Goal: Transaction & Acquisition: Purchase product/service

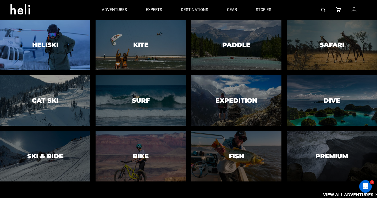
click at [55, 45] on h3 "Heliski" at bounding box center [45, 44] width 26 height 7
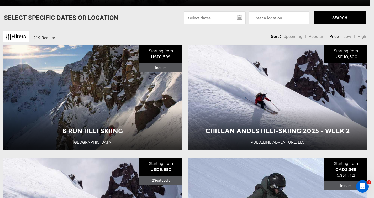
scroll to position [201, 0]
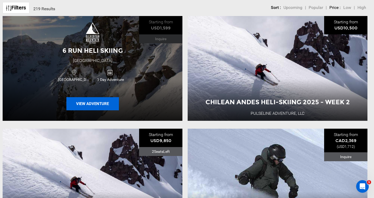
click at [107, 103] on button "View Adventure" at bounding box center [92, 103] width 52 height 13
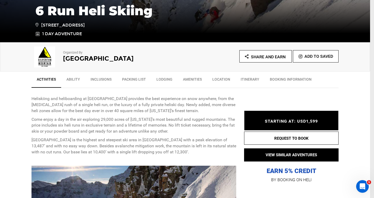
scroll to position [136, 0]
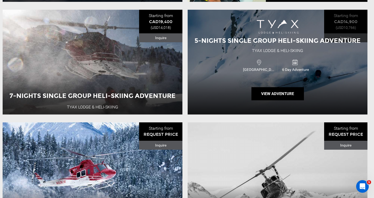
scroll to position [717, 0]
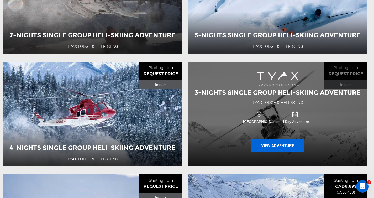
click at [270, 150] on button "View Adventure" at bounding box center [277, 145] width 52 height 13
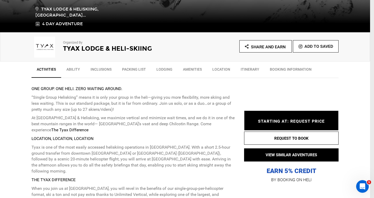
scroll to position [173, 0]
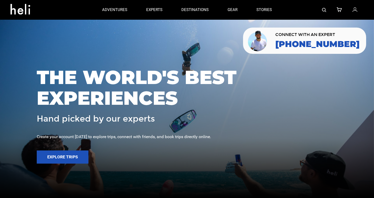
click at [196, 78] on span "THE WORLD'S BEST EXPERIENCES" at bounding box center [187, 87] width 300 height 41
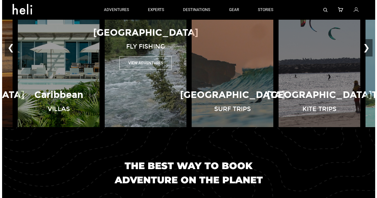
scroll to position [85, 0]
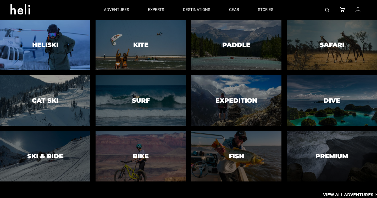
click at [58, 52] on div at bounding box center [45, 44] width 92 height 51
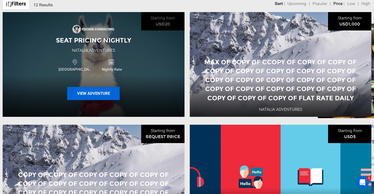
click at [100, 98] on button "View Adventure" at bounding box center [93, 93] width 52 height 13
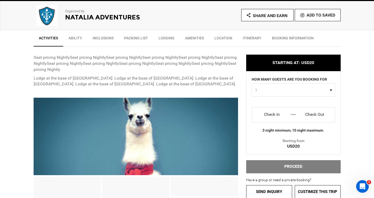
scroll to position [178, 0]
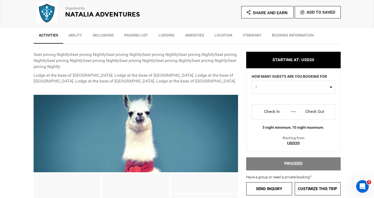
click at [266, 109] on input "Check In" at bounding box center [272, 111] width 33 height 8
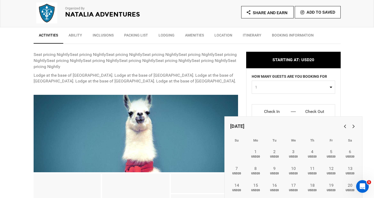
click at [267, 110] on input "Check In" at bounding box center [272, 111] width 33 height 8
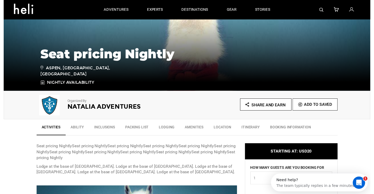
scroll to position [0, 0]
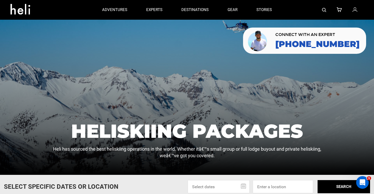
drag, startPoint x: 327, startPoint y: 11, endPoint x: 324, endPoint y: 10, distance: 3.7
click at [327, 11] on div at bounding box center [322, 10] width 82 height 20
click at [323, 10] on img at bounding box center [324, 10] width 4 height 4
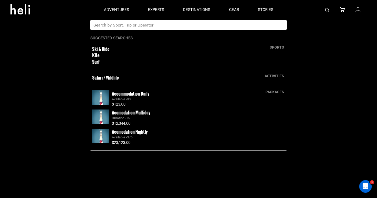
click at [167, 22] on input "text" at bounding box center [183, 25] width 186 height 10
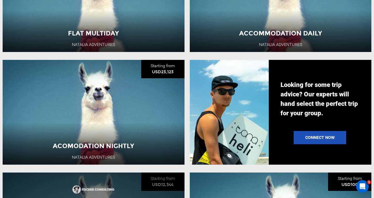
scroll to position [393, 0]
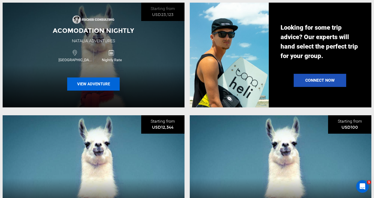
click at [104, 89] on button "View Adventure" at bounding box center [93, 83] width 52 height 13
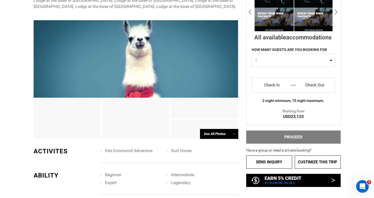
scroll to position [323, 0]
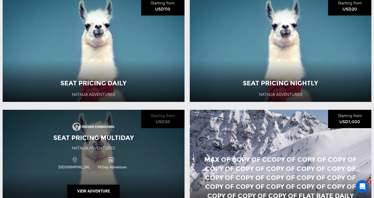
scroll to position [717, 0]
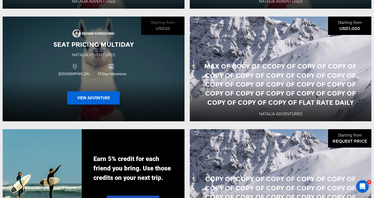
click at [95, 104] on button "View Adventure" at bounding box center [93, 97] width 52 height 13
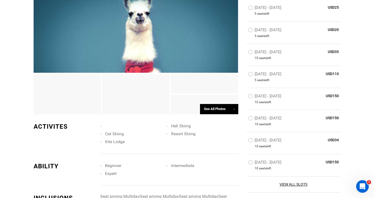
scroll to position [375, 0]
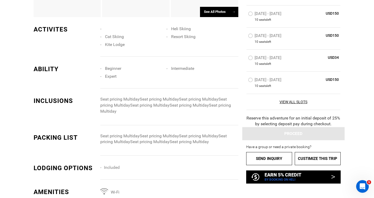
drag, startPoint x: 335, startPoint y: 123, endPoint x: 298, endPoint y: 119, distance: 36.6
click at [287, 119] on div "Reserve this adventure for an initial deposit of 25% by selecting deposit pay d…" at bounding box center [293, 121] width 94 height 12
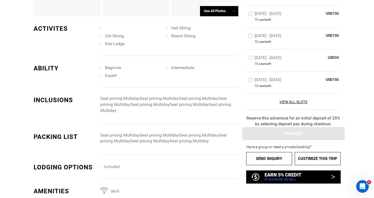
scroll to position [376, 0]
click at [295, 101] on link "View All Slots" at bounding box center [293, 101] width 91 height 5
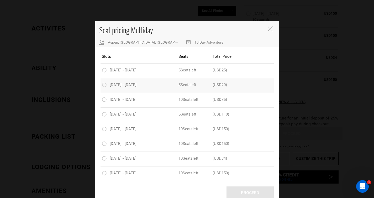
scroll to position [12, 0]
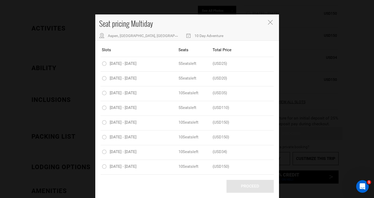
click at [269, 24] on icon "Close" at bounding box center [270, 22] width 5 height 5
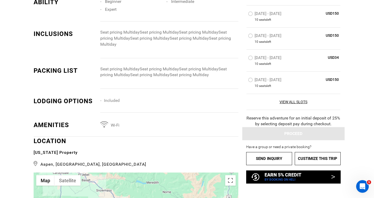
scroll to position [534, 0]
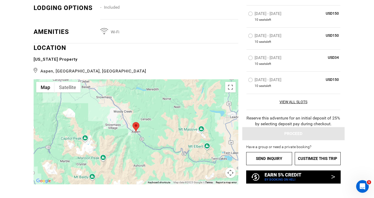
drag, startPoint x: 255, startPoint y: 86, endPoint x: 278, endPoint y: 86, distance: 23.3
click at [278, 86] on span "10 seat s left" at bounding box center [274, 86] width 53 height 4
drag, startPoint x: 312, startPoint y: 146, endPoint x: 241, endPoint y: 147, distance: 70.8
click at [241, 147] on div "STARTING AT: USD20 STARTING AT: USD20 HOW MANY GUESTS ARE YOU BOOKING FOR 1 0 1…" at bounding box center [289, 22] width 102 height 321
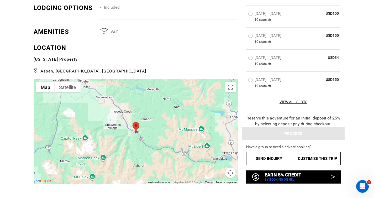
click at [357, 145] on div "Activities Ability Inclusions Packing List Lodging Amenities Location Itinerary…" at bounding box center [187, 83] width 374 height 825
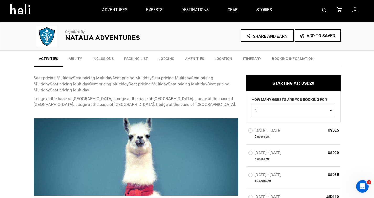
scroll to position [0, 0]
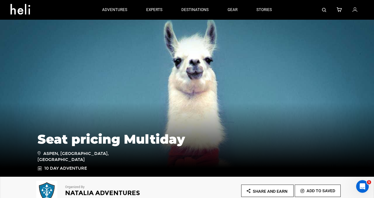
click at [22, 12] on icon at bounding box center [22, 7] width 24 height 8
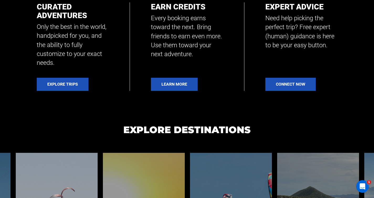
scroll to position [487, 0]
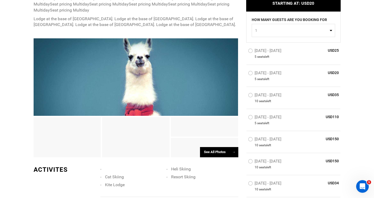
scroll to position [264, 0]
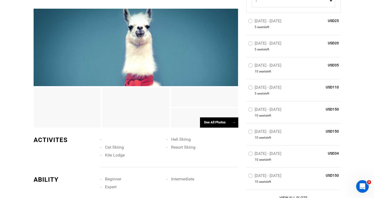
click at [251, 111] on label "[DATE] - [DATE]" at bounding box center [265, 110] width 35 height 6
click at [244, 111] on input "[DATE] - [DATE]" at bounding box center [244, 111] width 0 height 11
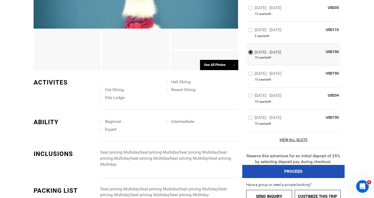
scroll to position [424, 0]
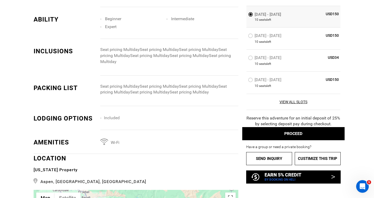
click at [291, 135] on button "PROCEED" at bounding box center [293, 133] width 102 height 13
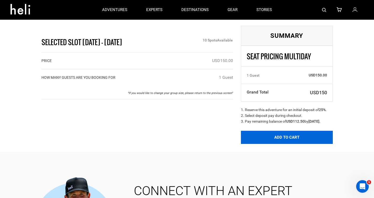
click at [279, 144] on button "Add to Cart" at bounding box center [287, 137] width 92 height 13
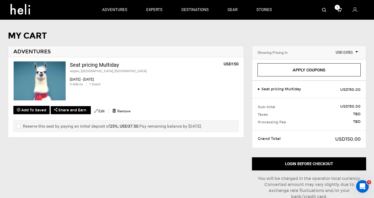
scroll to position [7, 0]
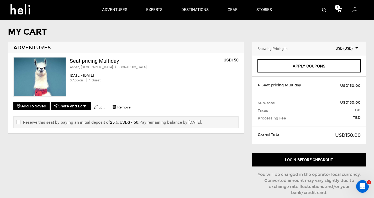
click at [18, 121] on input "checkbox" at bounding box center [17, 122] width 3 height 6
checkbox input "true"
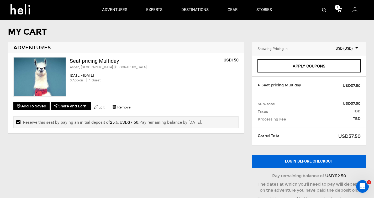
click at [294, 160] on button "Login before checkout" at bounding box center [309, 160] width 114 height 13
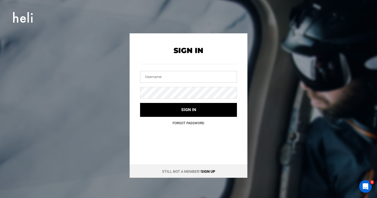
click at [173, 76] on input "text" at bounding box center [188, 77] width 97 height 12
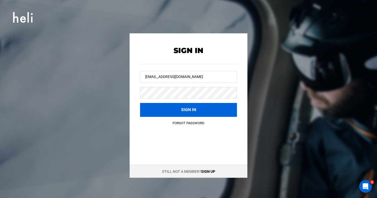
click at [156, 108] on button "Sign in" at bounding box center [188, 110] width 97 height 14
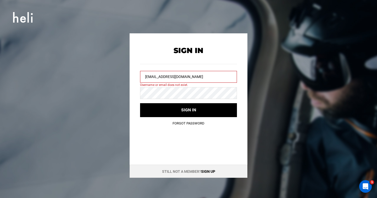
drag, startPoint x: 177, startPoint y: 75, endPoint x: 96, endPoint y: 72, distance: 81.3
click at [96, 72] on div "Sign In [EMAIL_ADDRESS][DOMAIN_NAME] Username or email does not exist. Sign in …" at bounding box center [189, 105] width 236 height 144
type input "[PERSON_NAME][EMAIL_ADDRESS][DOMAIN_NAME]"
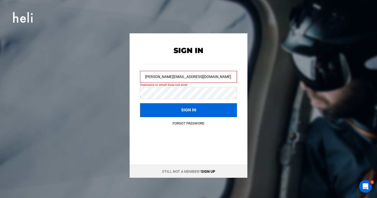
click at [189, 105] on button "Sign in" at bounding box center [188, 110] width 97 height 14
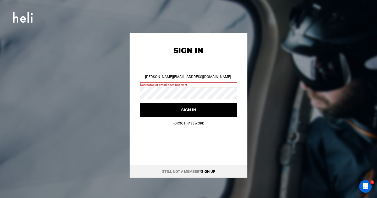
click at [294, 72] on div "Sign In [PERSON_NAME][EMAIL_ADDRESS][DOMAIN_NAME] Username or email does not ex…" at bounding box center [189, 105] width 236 height 144
